Goal: Task Accomplishment & Management: Manage account settings

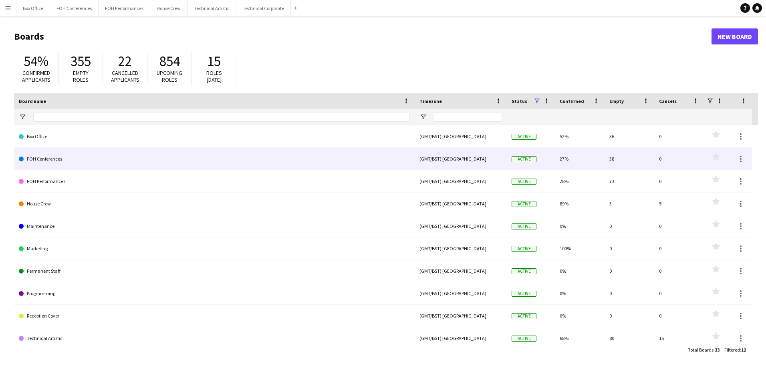
click at [52, 160] on link "FOH Conferences" at bounding box center [214, 159] width 391 height 22
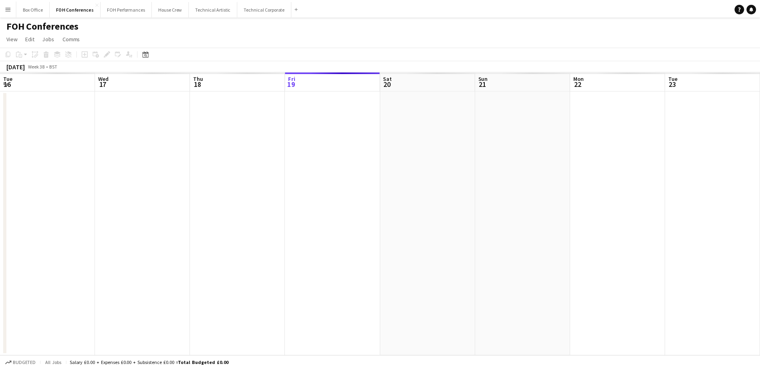
scroll to position [0, 191]
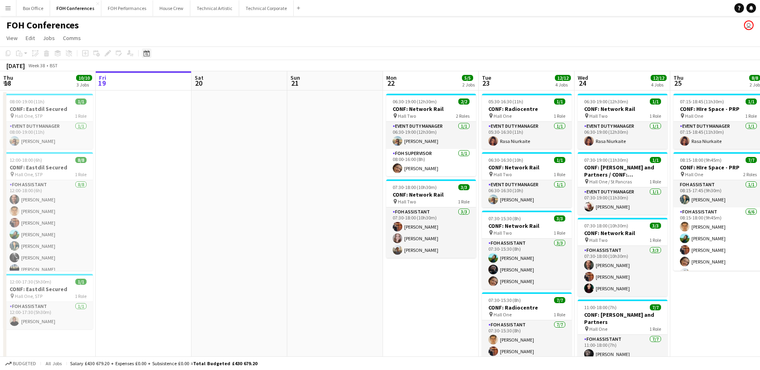
click at [146, 57] on div "Date picker" at bounding box center [147, 53] width 10 height 10
click at [169, 145] on span "17" at bounding box center [170, 143] width 10 height 10
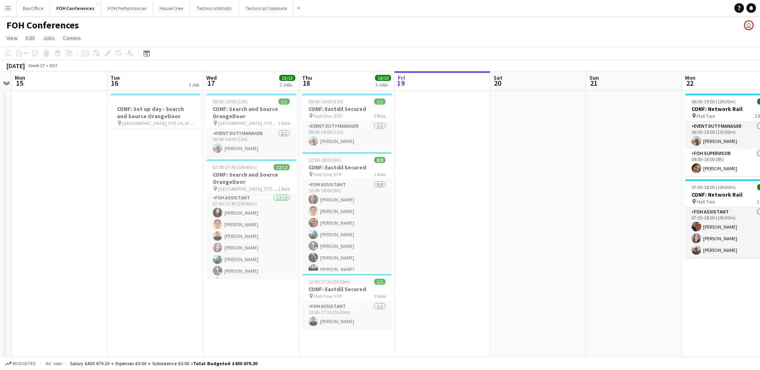
scroll to position [0, 0]
click at [262, 171] on app-job-card "07:00-17:45 (10h45m) 12/12 CONF: Search and Source OrangeDoor pin Hall One, Hal…" at bounding box center [251, 218] width 90 height 119
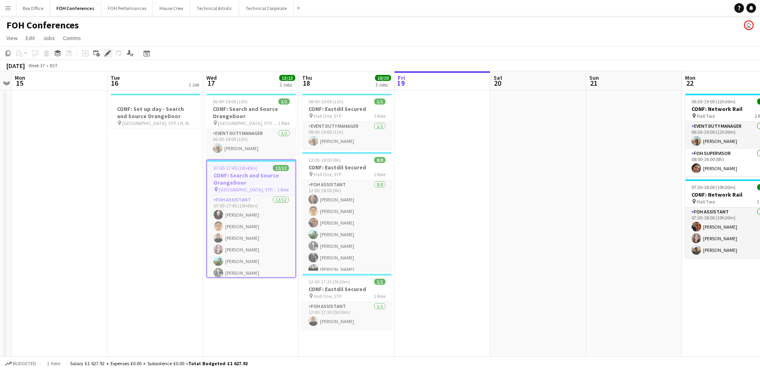
click at [108, 54] on icon at bounding box center [107, 53] width 4 height 4
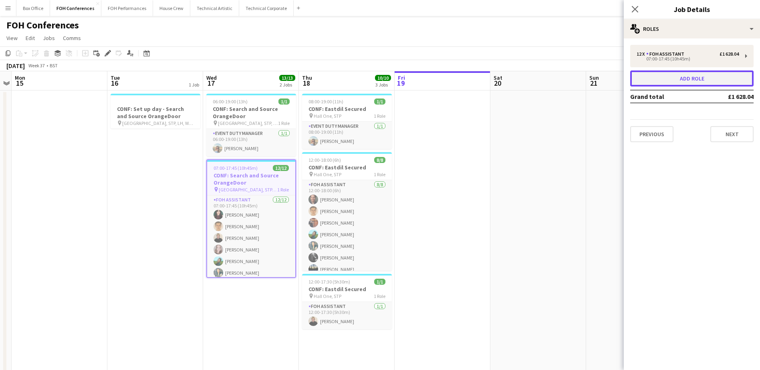
click at [714, 84] on button "Add role" at bounding box center [691, 79] width 123 height 16
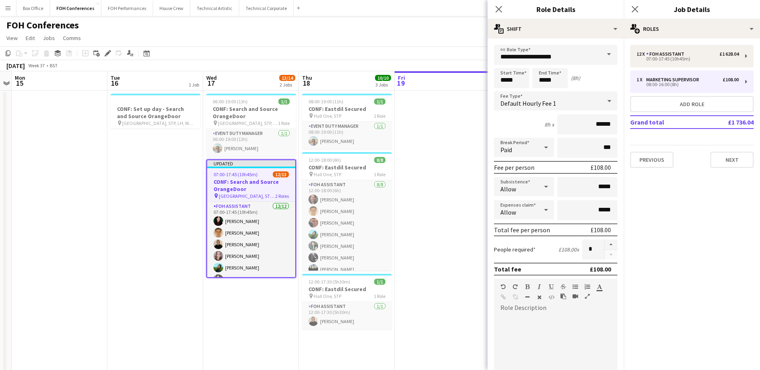
click at [601, 50] on span at bounding box center [609, 54] width 17 height 19
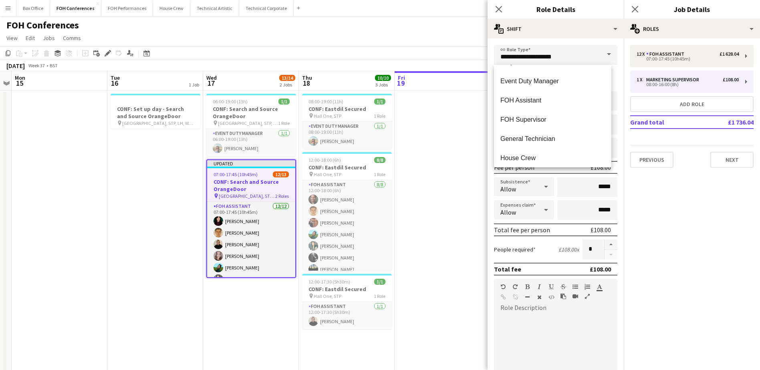
scroll to position [481, 0]
click at [548, 101] on mat-option "FOH Assistant" at bounding box center [552, 96] width 117 height 19
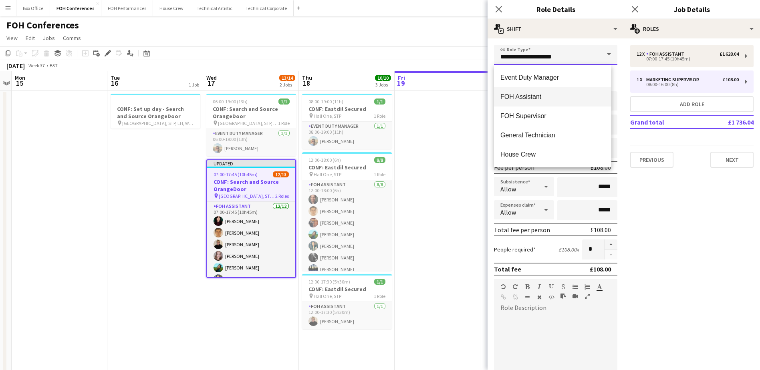
type input "**********"
type input "******"
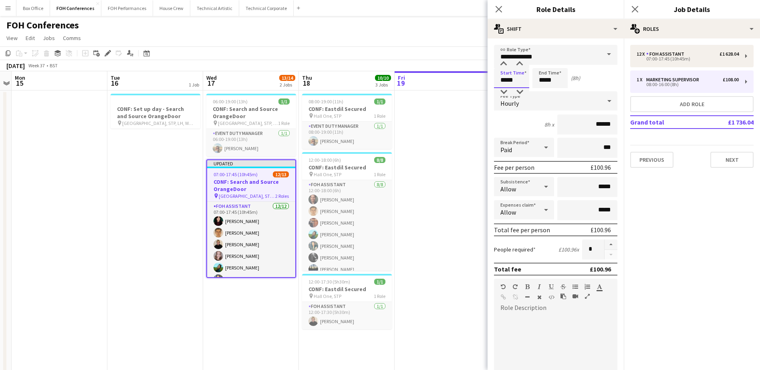
click at [511, 81] on input "*****" at bounding box center [511, 78] width 35 height 20
type input "*****"
click at [502, 91] on div at bounding box center [504, 92] width 16 height 8
click at [610, 77] on div "Start Time ***** End Time ***** (9h)" at bounding box center [555, 78] width 123 height 20
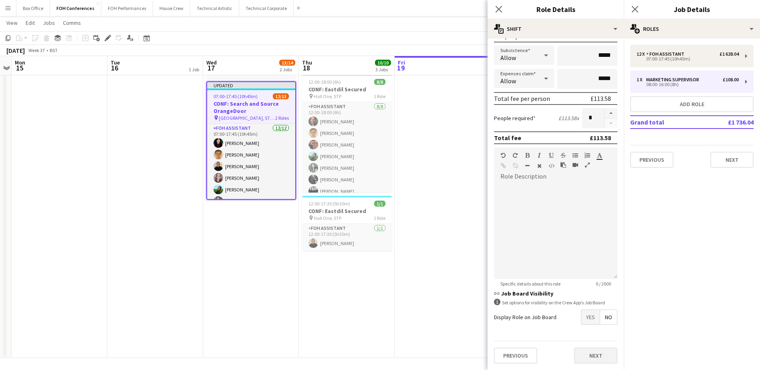
scroll to position [79, 0]
click at [604, 355] on button "Next" at bounding box center [595, 356] width 43 height 16
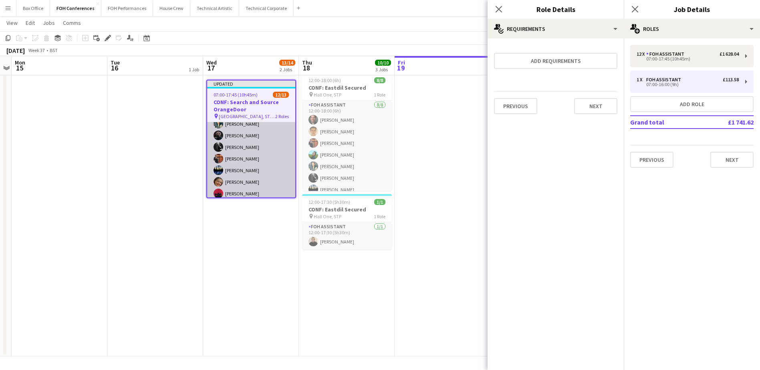
scroll to position [107, 0]
click at [249, 177] on app-card-role "FOH Assistant [DATE] 07:00-17:45 (10h45m) [PERSON_NAME] [PERSON_NAME] [PERSON_N…" at bounding box center [251, 119] width 88 height 155
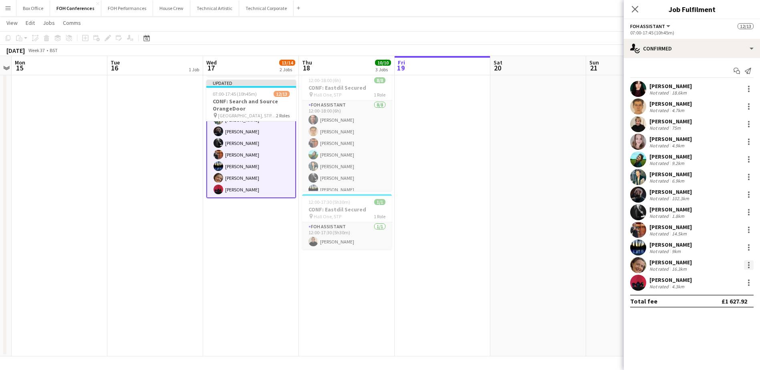
click at [748, 263] on div at bounding box center [749, 263] width 2 height 2
click at [703, 155] on span "Switch crew" at bounding box center [714, 154] width 34 height 7
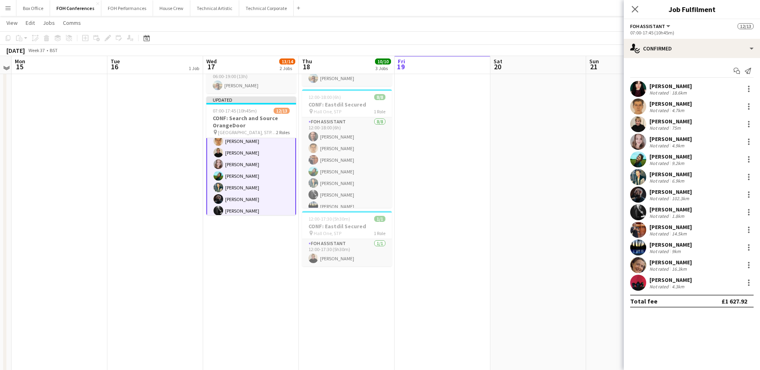
scroll to position [0, 0]
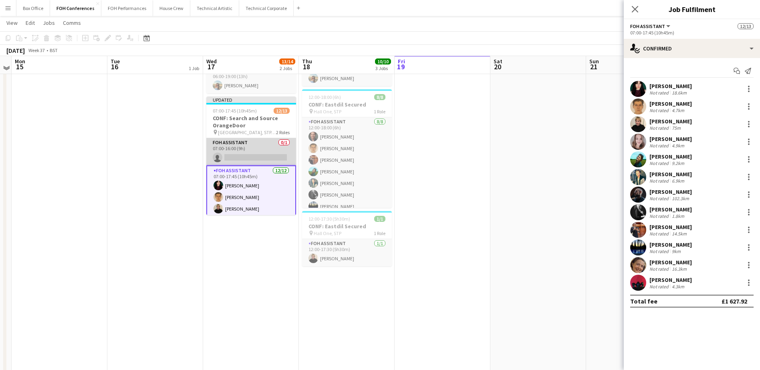
click at [250, 155] on app-card-role "FOH Assistant 0/1 07:00-16:00 (9h) single-neutral-actions" at bounding box center [251, 151] width 90 height 27
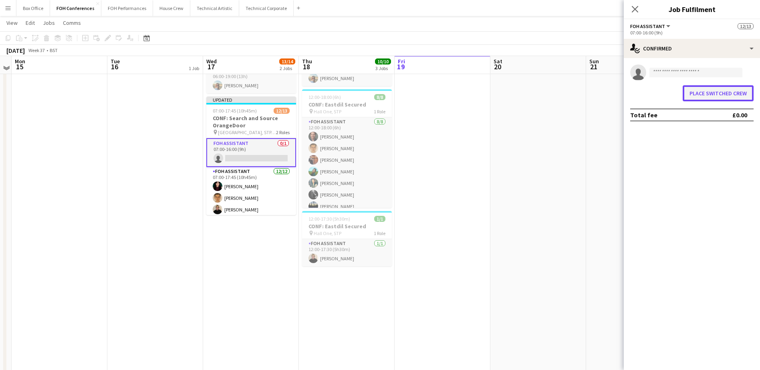
click at [701, 100] on button "Place switched crew" at bounding box center [718, 93] width 71 height 16
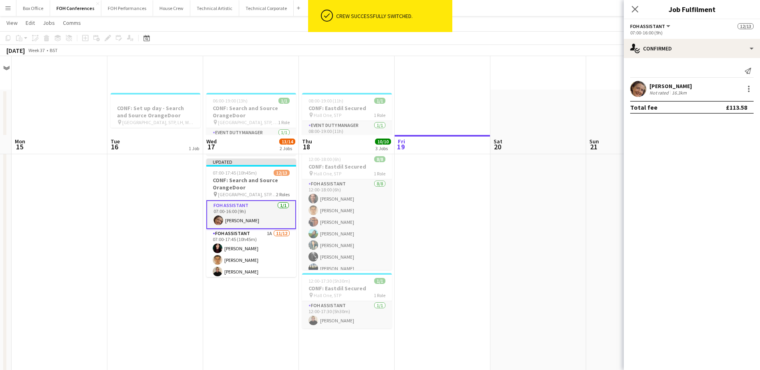
scroll to position [79, 0]
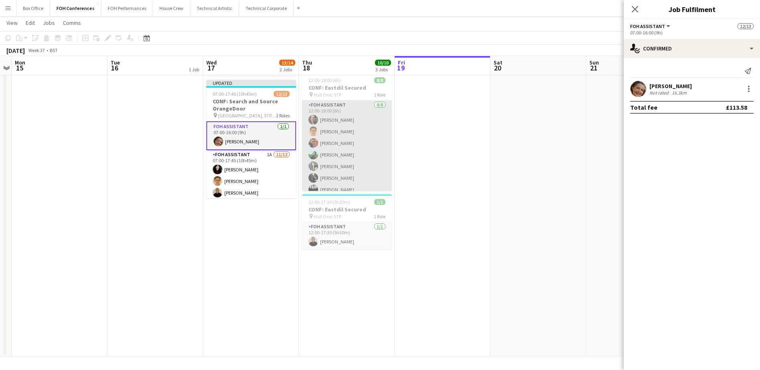
click at [365, 145] on app-card-role "FOH Assistant [DATE] 12:00-18:00 (6h) [PERSON_NAME] [PERSON_NAME] [PERSON_NAME]…" at bounding box center [347, 155] width 90 height 109
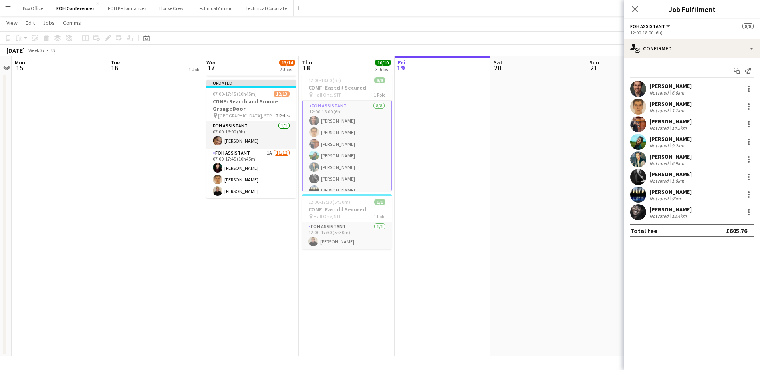
scroll to position [20, 0]
click at [350, 85] on h3 "CONF: Eastdil Secured" at bounding box center [347, 87] width 90 height 7
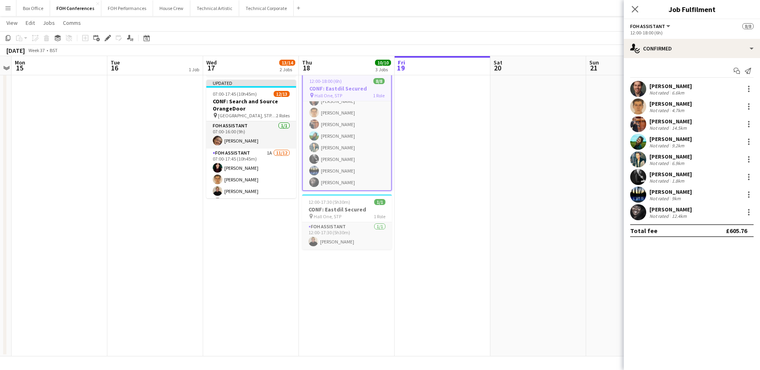
scroll to position [19, 0]
click at [105, 36] on icon "Edit" at bounding box center [108, 38] width 6 height 6
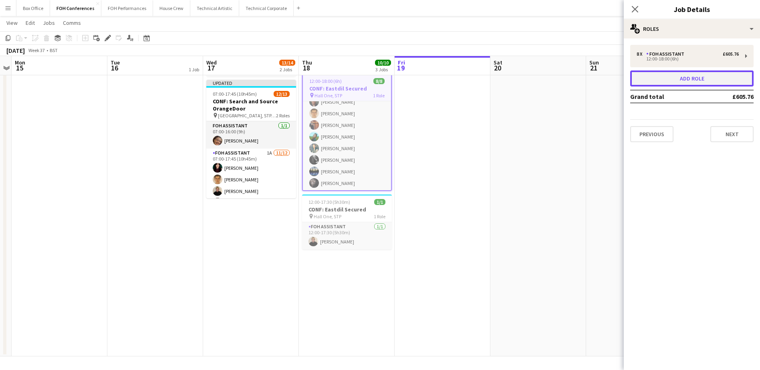
click at [682, 77] on button "Add role" at bounding box center [691, 79] width 123 height 16
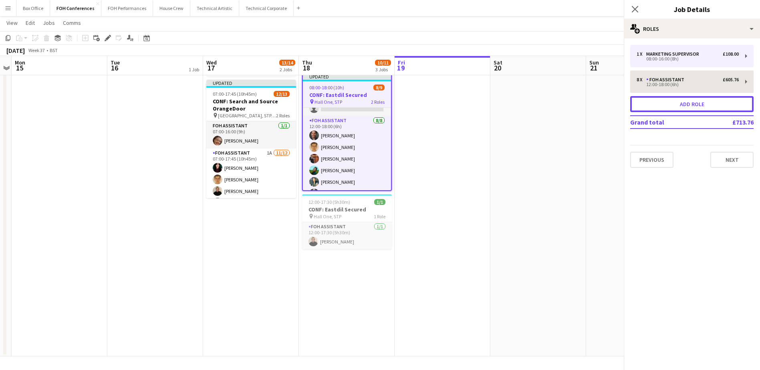
scroll to position [46, 0]
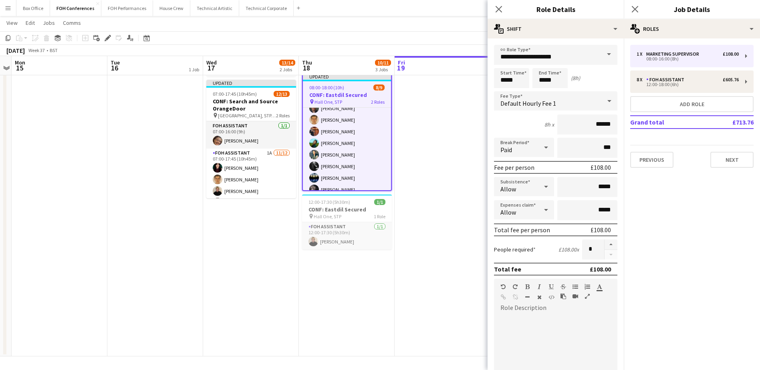
click at [604, 52] on span at bounding box center [609, 54] width 17 height 19
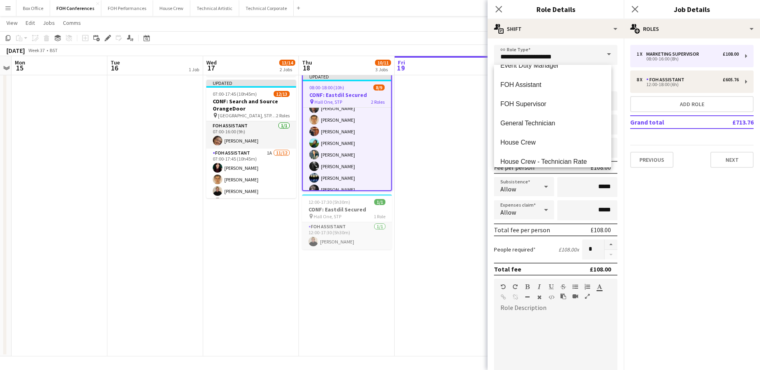
scroll to position [481, 0]
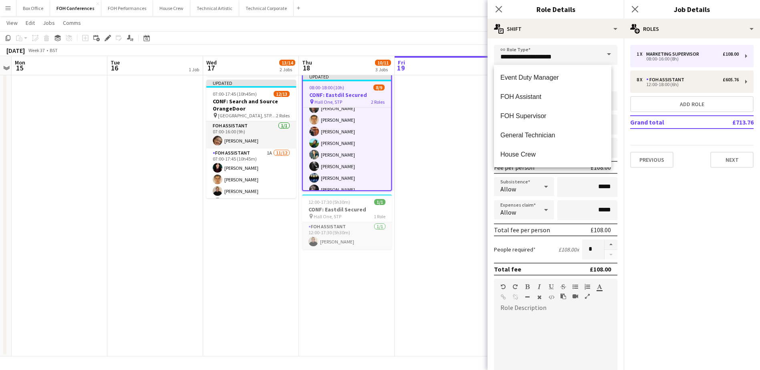
click at [540, 97] on span "FOH Assistant" at bounding box center [552, 97] width 105 height 8
type input "**********"
type input "******"
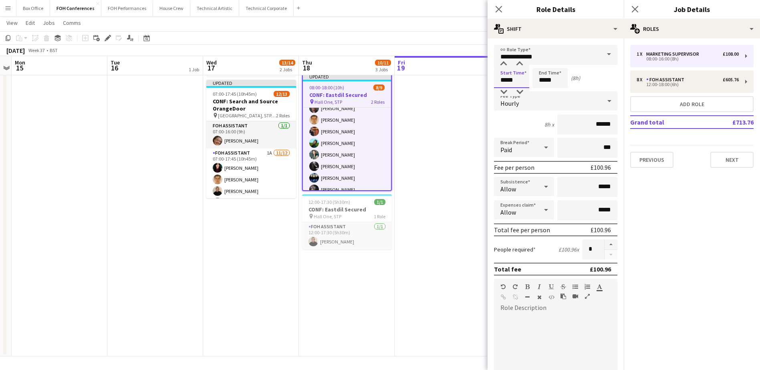
click at [511, 81] on input "*****" at bounding box center [511, 78] width 35 height 20
click at [503, 67] on div at bounding box center [504, 64] width 16 height 8
type input "*****"
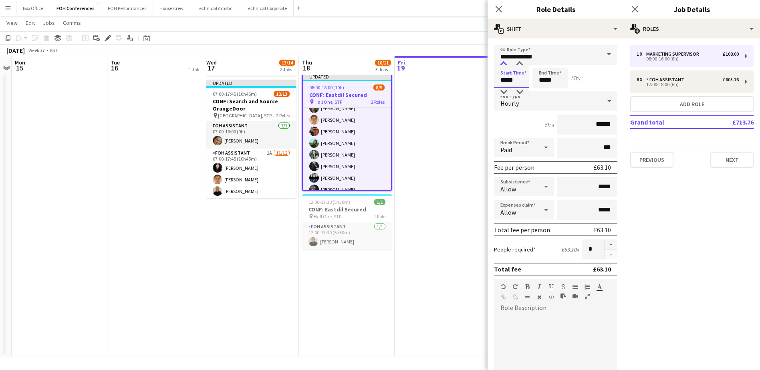
click at [503, 67] on div at bounding box center [504, 64] width 16 height 8
click at [554, 79] on input "*****" at bounding box center [549, 78] width 35 height 20
click at [540, 62] on div at bounding box center [542, 64] width 16 height 8
click at [561, 62] on div at bounding box center [558, 64] width 16 height 8
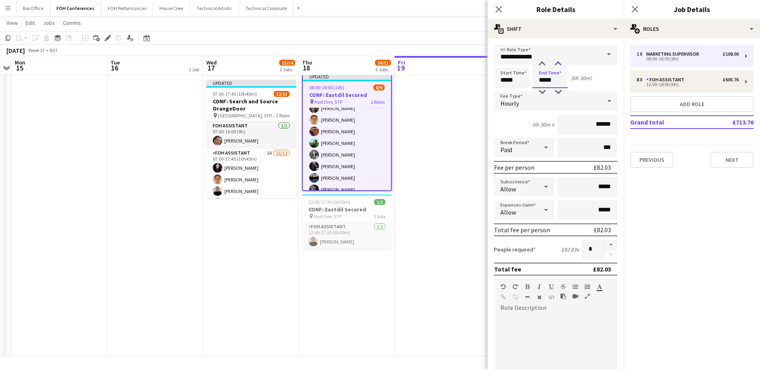
click at [561, 62] on div at bounding box center [558, 64] width 16 height 8
type input "*****"
click at [561, 62] on div at bounding box center [558, 64] width 16 height 8
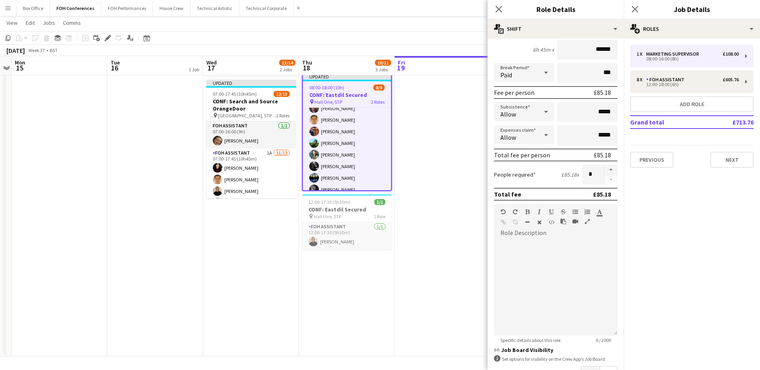
scroll to position [129, 0]
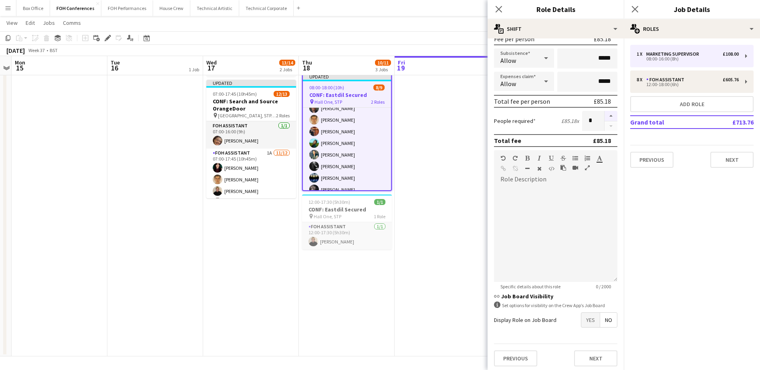
click at [605, 111] on button "button" at bounding box center [611, 116] width 13 height 10
type input "*"
click at [591, 363] on button "Next" at bounding box center [595, 359] width 43 height 16
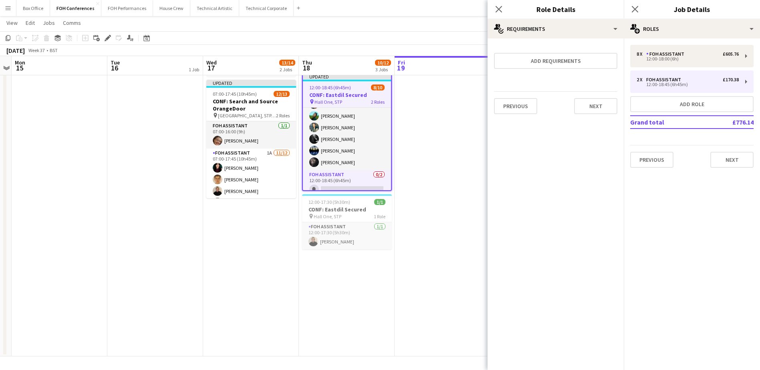
scroll to position [0, 0]
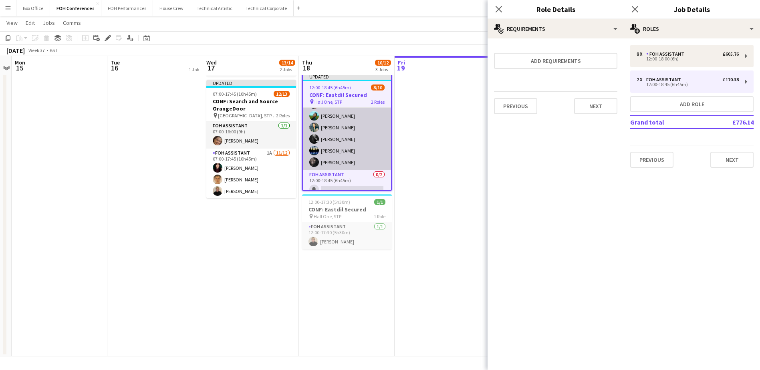
click at [329, 133] on app-card-role "FOH Assistant [DATE] 12:00-18:00 (6h) [PERSON_NAME] [PERSON_NAME] [PERSON_NAME]…" at bounding box center [347, 116] width 88 height 109
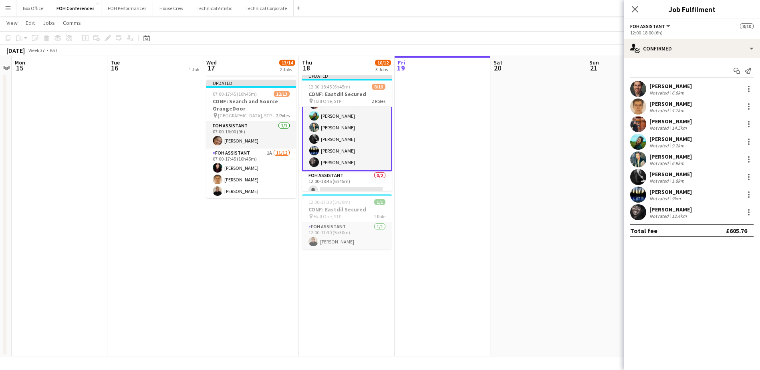
scroll to position [47, 0]
click at [346, 161] on app-card-role "FOH Assistant [DATE] 12:00-18:00 (6h) [PERSON_NAME] [PERSON_NAME] [PERSON_NAME]…" at bounding box center [347, 115] width 90 height 110
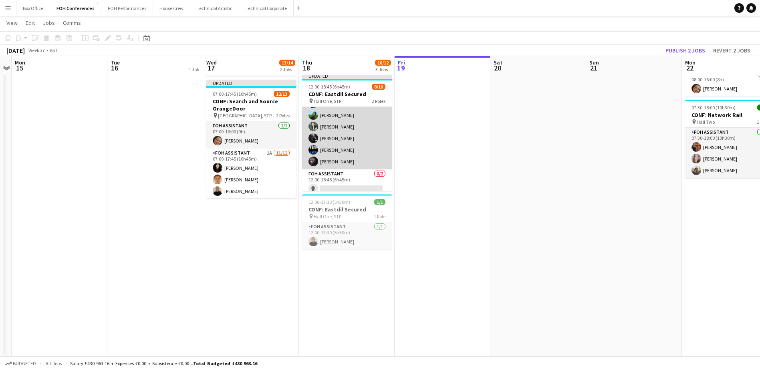
click at [346, 161] on app-card-role "FOH Assistant [DATE] 12:00-18:00 (6h) [PERSON_NAME] [PERSON_NAME] [PERSON_NAME]…" at bounding box center [347, 115] width 90 height 109
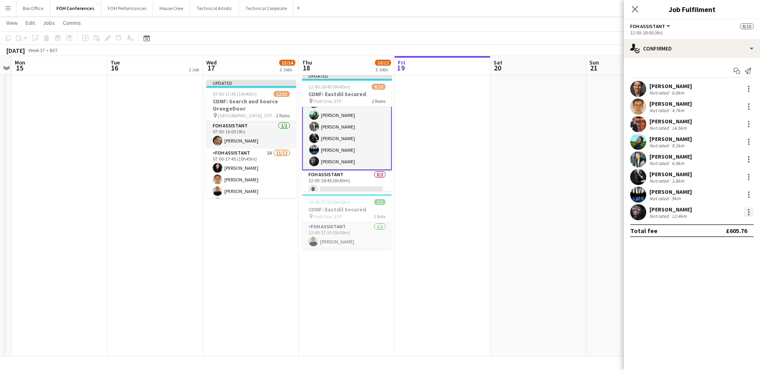
click at [752, 211] on div at bounding box center [749, 213] width 10 height 10
click at [717, 249] on span "Switch crew" at bounding box center [714, 246] width 34 height 7
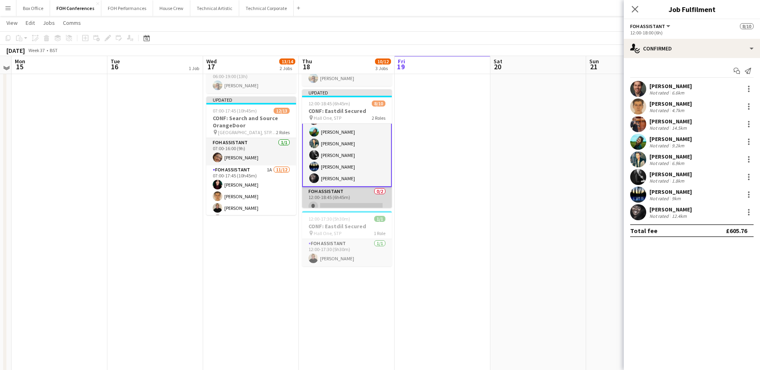
click at [342, 202] on app-card-role "FOH Assistant 0/2 12:00-18:45 (6h45m) single-neutral-actions single-neutral-act…" at bounding box center [347, 206] width 90 height 39
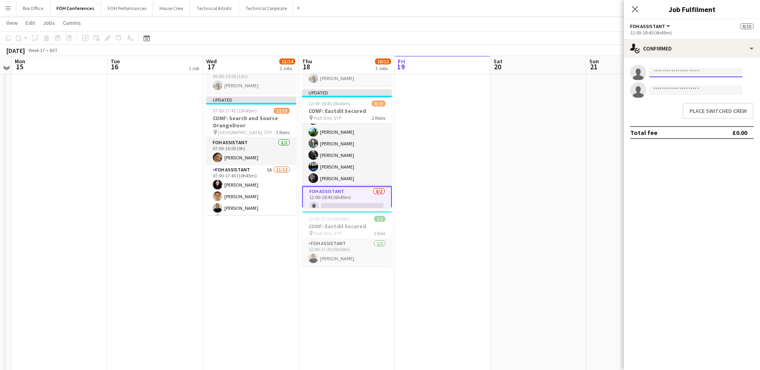
click at [719, 71] on input at bounding box center [695, 73] width 93 height 10
click at [724, 109] on button "Place switched crew" at bounding box center [718, 111] width 71 height 16
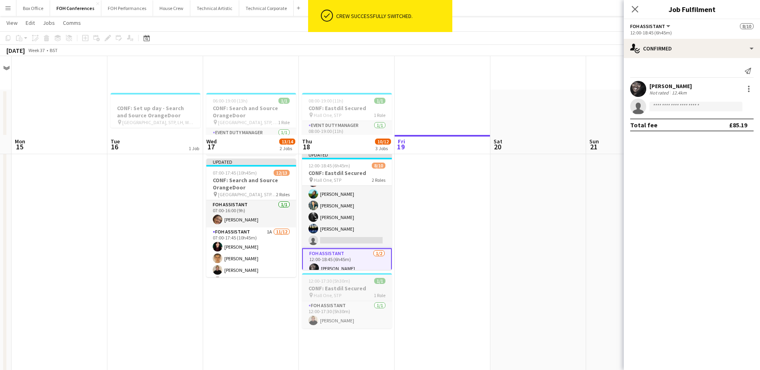
scroll to position [79, 0]
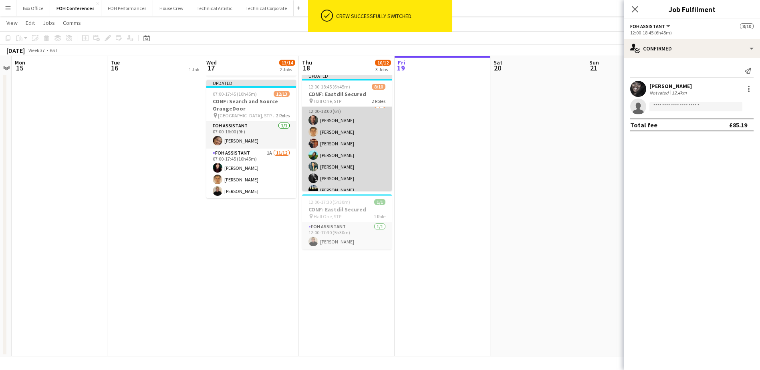
click at [346, 155] on app-card-role "FOH Assistant 5A [DATE] 12:00-18:00 (6h) [PERSON_NAME] [PERSON_NAME] [PERSON_NA…" at bounding box center [347, 155] width 90 height 109
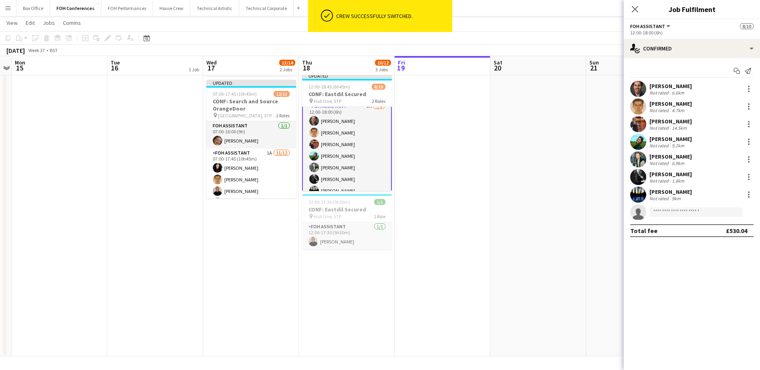
scroll to position [7, 0]
click at [751, 158] on div at bounding box center [749, 160] width 10 height 10
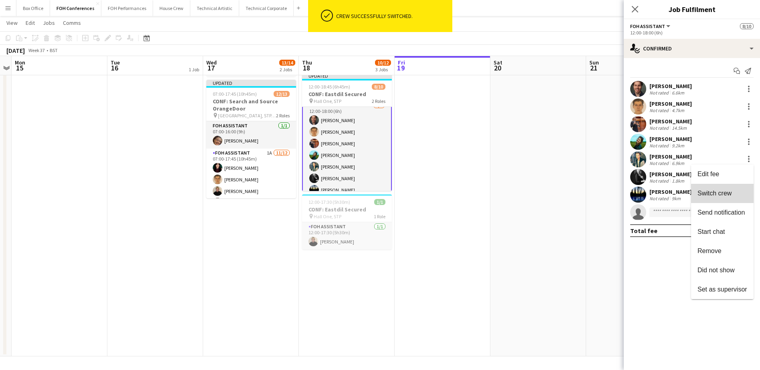
click at [716, 200] on button "Switch crew" at bounding box center [722, 193] width 62 height 19
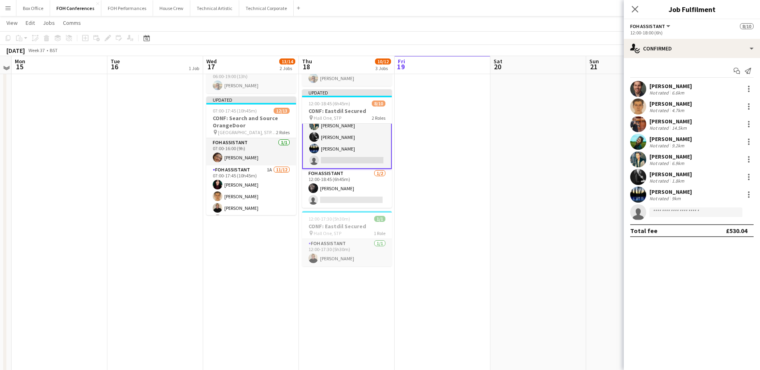
click at [345, 190] on app-card-role "FOH Assistant [DATE] 12:00-18:45 (6h45m) [PERSON_NAME] single-neutral-actions" at bounding box center [347, 188] width 90 height 39
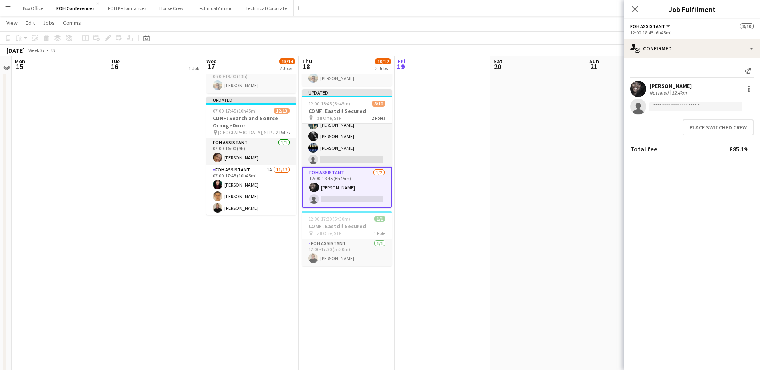
scroll to position [64, 0]
click at [724, 125] on button "Place switched crew" at bounding box center [718, 127] width 71 height 16
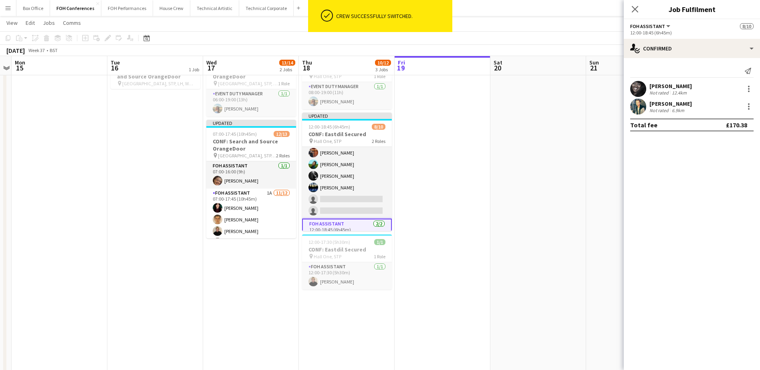
scroll to position [0, 0]
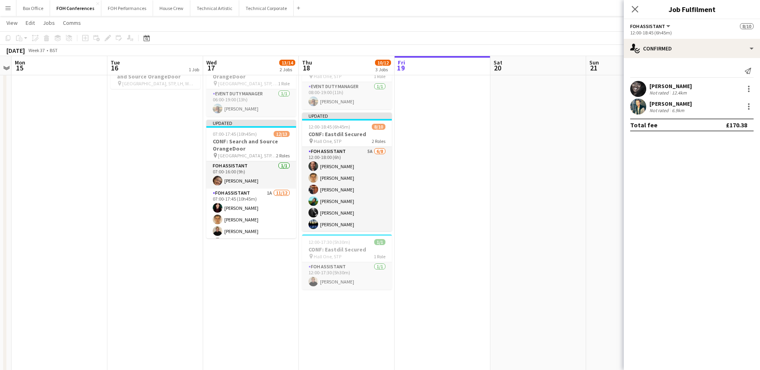
click at [257, 272] on app-date-cell "06:00-19:00 (13h) 1/1 CONF: Search and Source OrangeDoor pin [GEOGRAPHIC_DATA],…" at bounding box center [251, 224] width 96 height 346
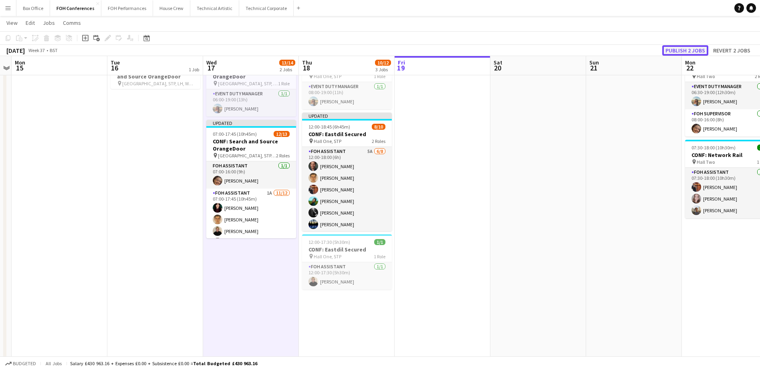
click at [682, 48] on button "Publish 2 jobs" at bounding box center [685, 50] width 46 height 10
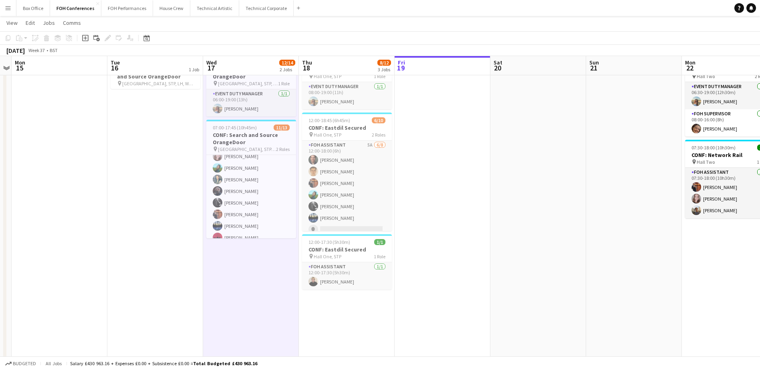
click at [168, 261] on app-date-cell "CONF: Set up day - Search and Source OrangeDoor pin Hall One, [GEOGRAPHIC_DATA]…" at bounding box center [155, 224] width 96 height 346
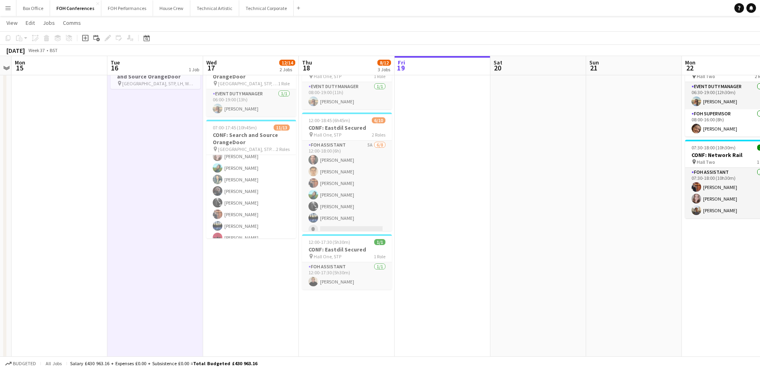
click at [243, 266] on app-date-cell "06:00-19:00 (13h) 1/1 CONF: Search and Source OrangeDoor pin [GEOGRAPHIC_DATA],…" at bounding box center [251, 224] width 96 height 346
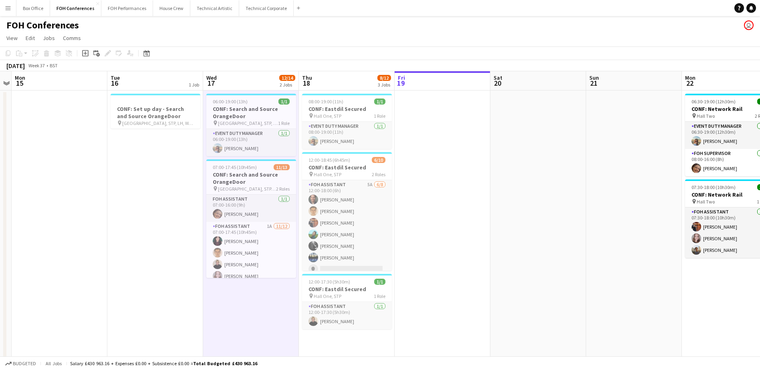
click at [251, 298] on app-date-cell "06:00-19:00 (13h) 1/1 CONF: Search and Source OrangeDoor pin [GEOGRAPHIC_DATA],…" at bounding box center [251, 264] width 96 height 346
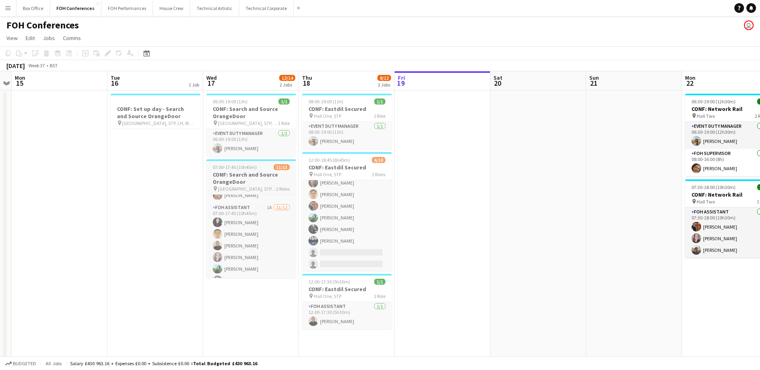
click at [269, 180] on h3 "CONF: Search and Source OrangeDoor" at bounding box center [251, 178] width 90 height 14
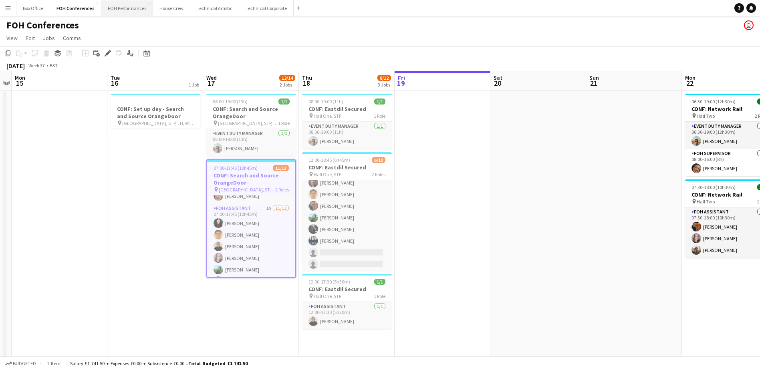
click at [109, 9] on button "FOH Performances Close" at bounding box center [127, 8] width 52 height 16
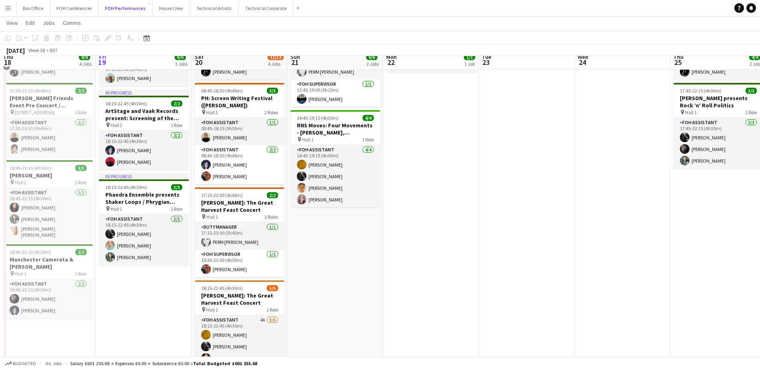
scroll to position [56, 0]
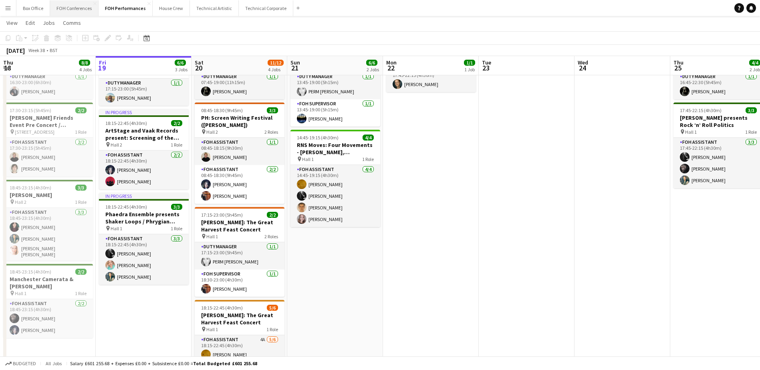
click at [71, 15] on button "FOH Conferences Close" at bounding box center [74, 8] width 48 height 16
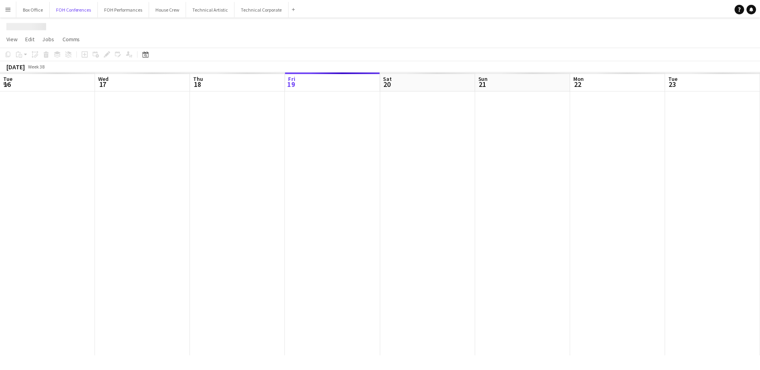
scroll to position [0, 191]
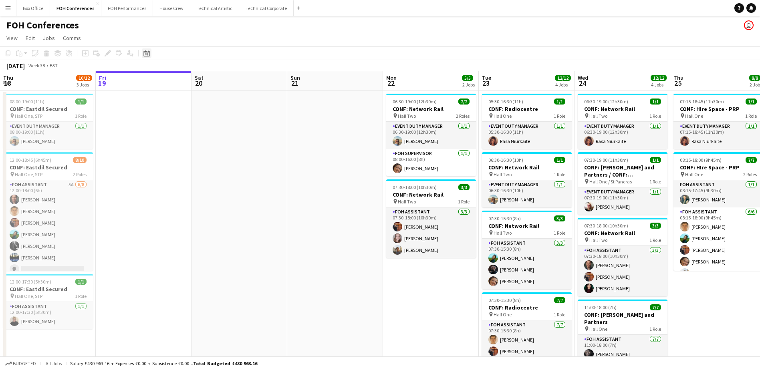
click at [147, 52] on icon at bounding box center [146, 53] width 6 height 6
click at [193, 258] on app-date-cell at bounding box center [239, 264] width 96 height 346
